Goal: Information Seeking & Learning: Learn about a topic

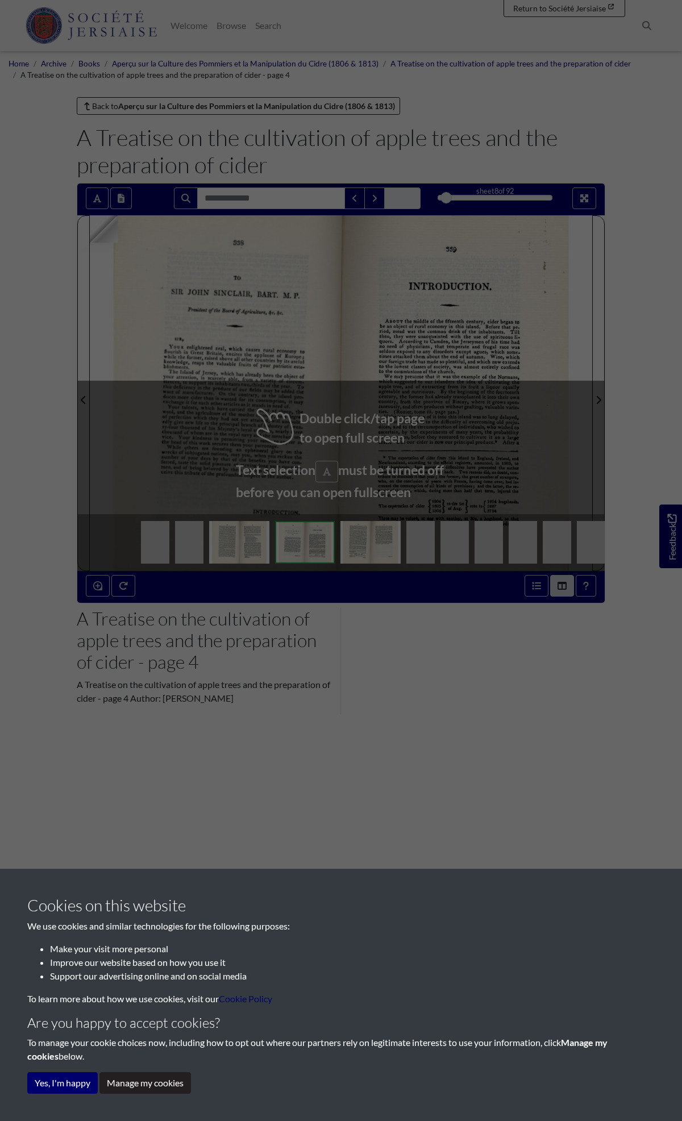
drag, startPoint x: 11, startPoint y: 356, endPoint x: 224, endPoint y: 356, distance: 213.1
click at [12, 356] on div "Cookies on this website We use cookies and similar technologies for the followi…" at bounding box center [341, 560] width 682 height 1121
click at [359, 348] on div "Cookies on this website We use cookies and similar technologies for the followi…" at bounding box center [341, 560] width 682 height 1121
click at [428, 205] on div "Cookies on this website We use cookies and similar technologies for the followi…" at bounding box center [341, 560] width 682 height 1121
click at [301, 536] on div "Cookies on this website We use cookies and similar technologies for the followi…" at bounding box center [341, 560] width 682 height 1121
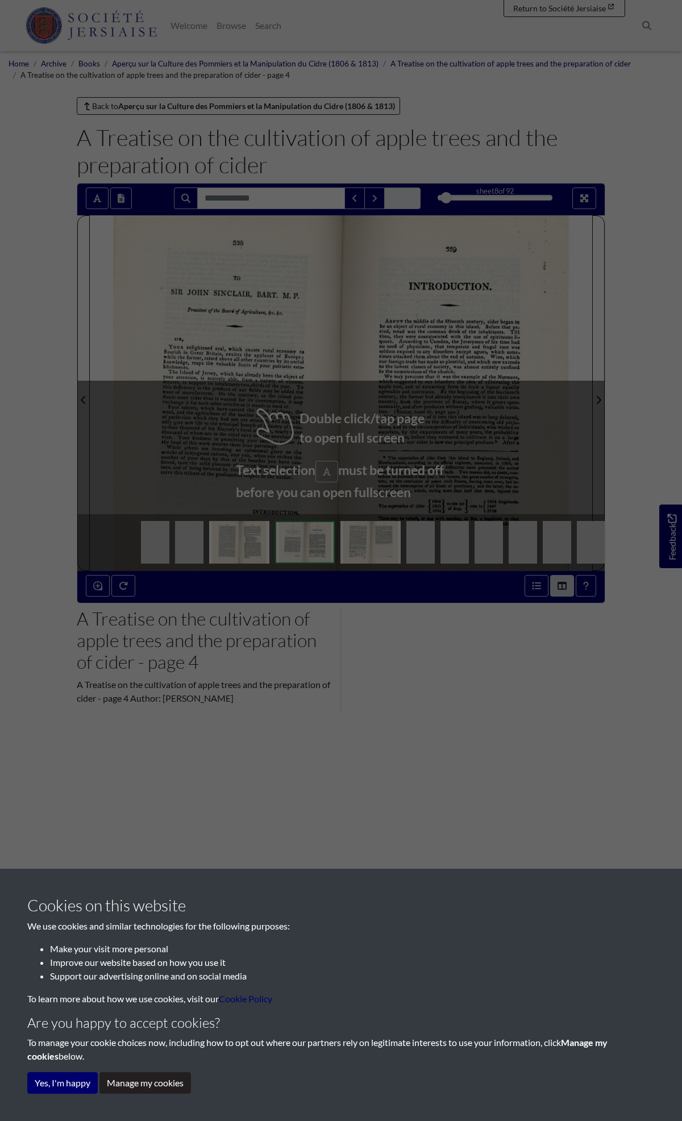
click at [355, 518] on div "Cookies on this website We use cookies and similar technologies for the followi…" at bounding box center [341, 560] width 682 height 1121
click at [81, 1086] on button "Yes, I'm happy" at bounding box center [62, 1083] width 70 height 22
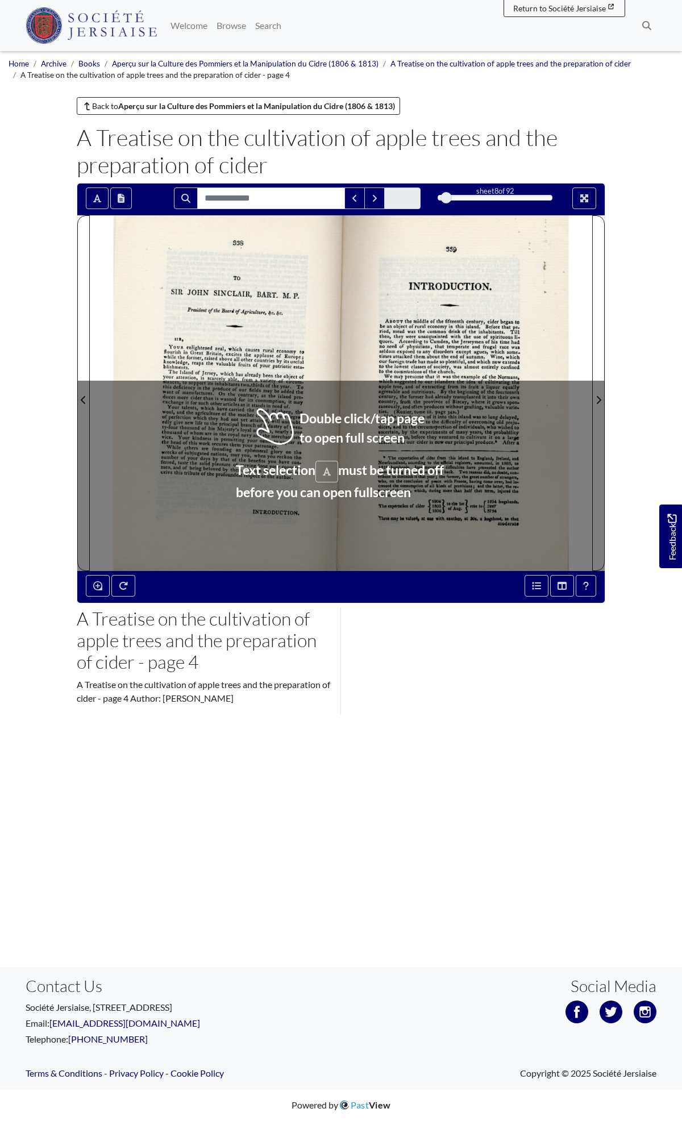
click at [325, 468] on div at bounding box center [215, 393] width 251 height 356
